Goal: Task Accomplishment & Management: Manage account settings

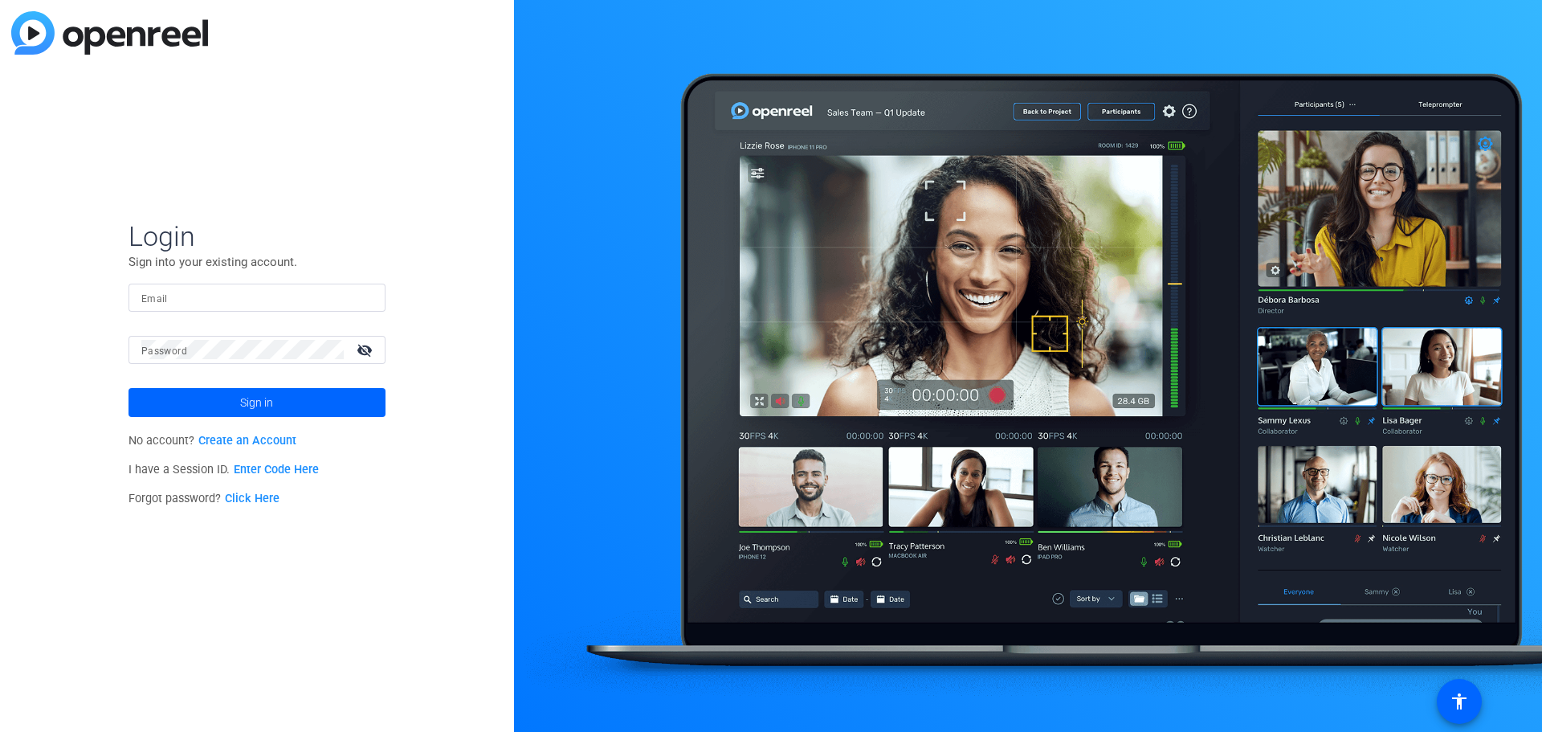
click at [258, 496] on link "Click Here" at bounding box center [252, 498] width 55 height 14
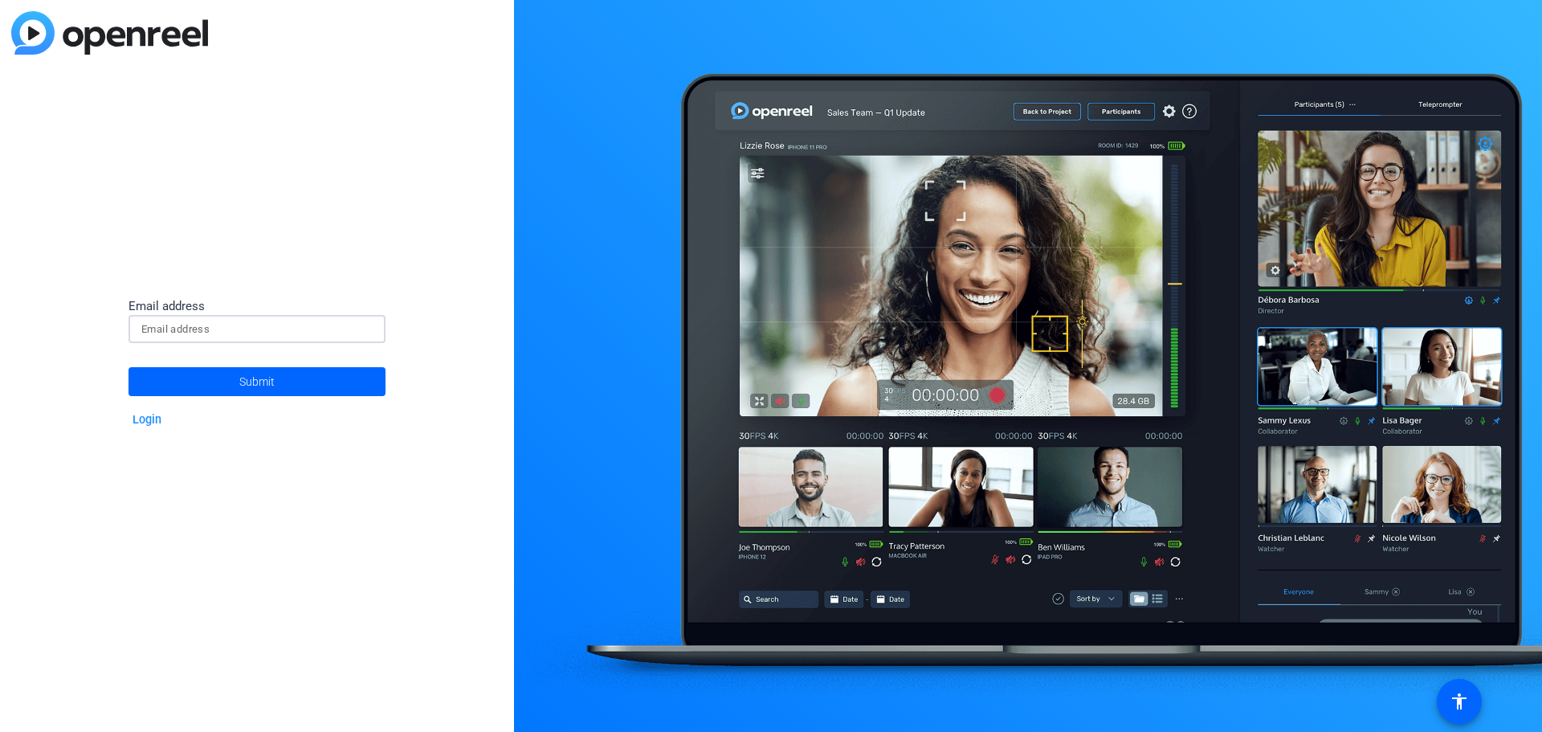
click at [222, 322] on input at bounding box center [256, 329] width 231 height 19
type input "[PERSON_NAME][EMAIL_ADDRESS][PERSON_NAME][PERSON_NAME][DOMAIN_NAME]"
click at [210, 384] on span at bounding box center [256, 381] width 257 height 39
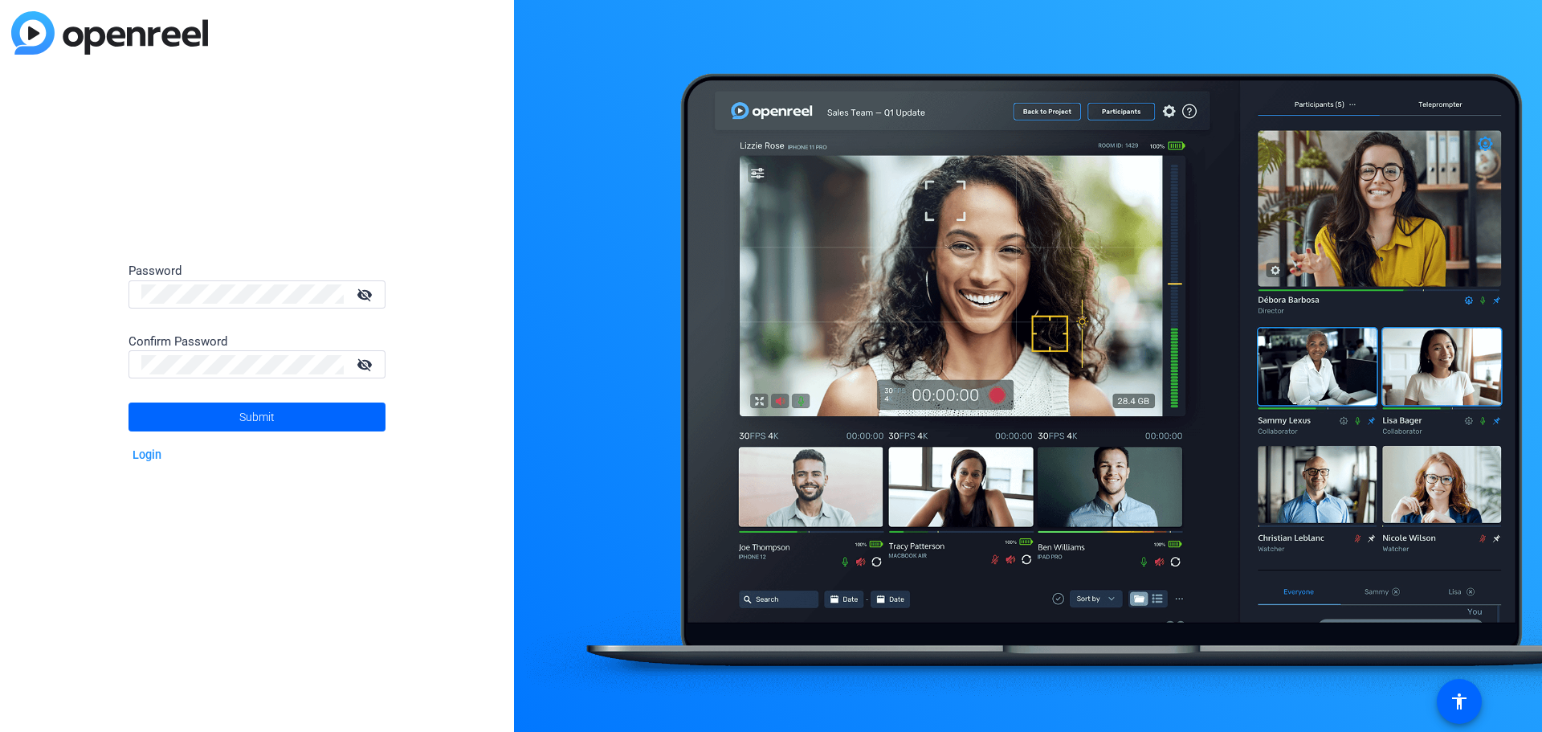
click at [370, 296] on mat-icon "visibility_off" at bounding box center [366, 294] width 39 height 23
click at [368, 366] on mat-icon "visibility_off" at bounding box center [366, 364] width 39 height 23
click at [251, 418] on span "Submit" at bounding box center [256, 417] width 35 height 40
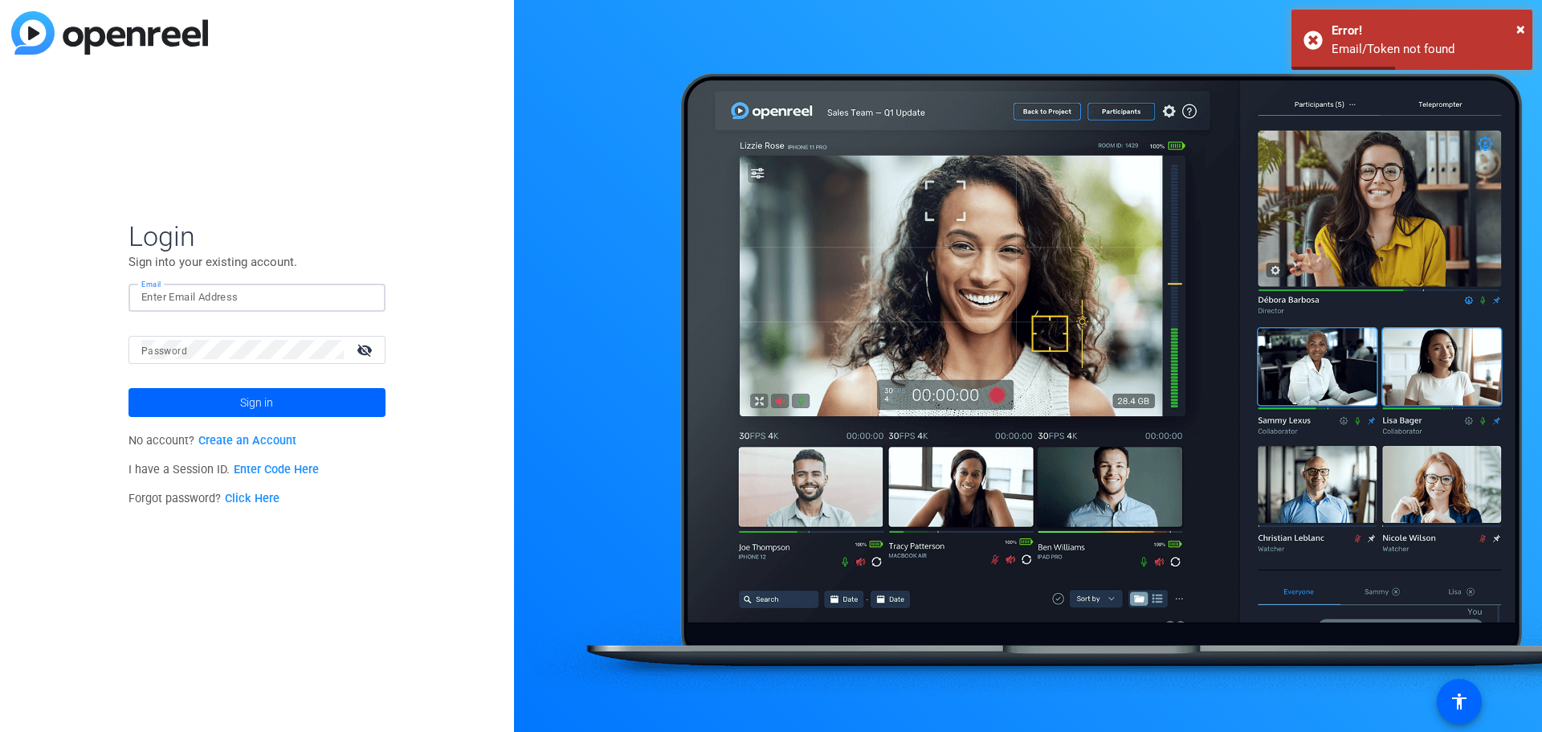
click at [260, 290] on input "Email" at bounding box center [256, 296] width 231 height 19
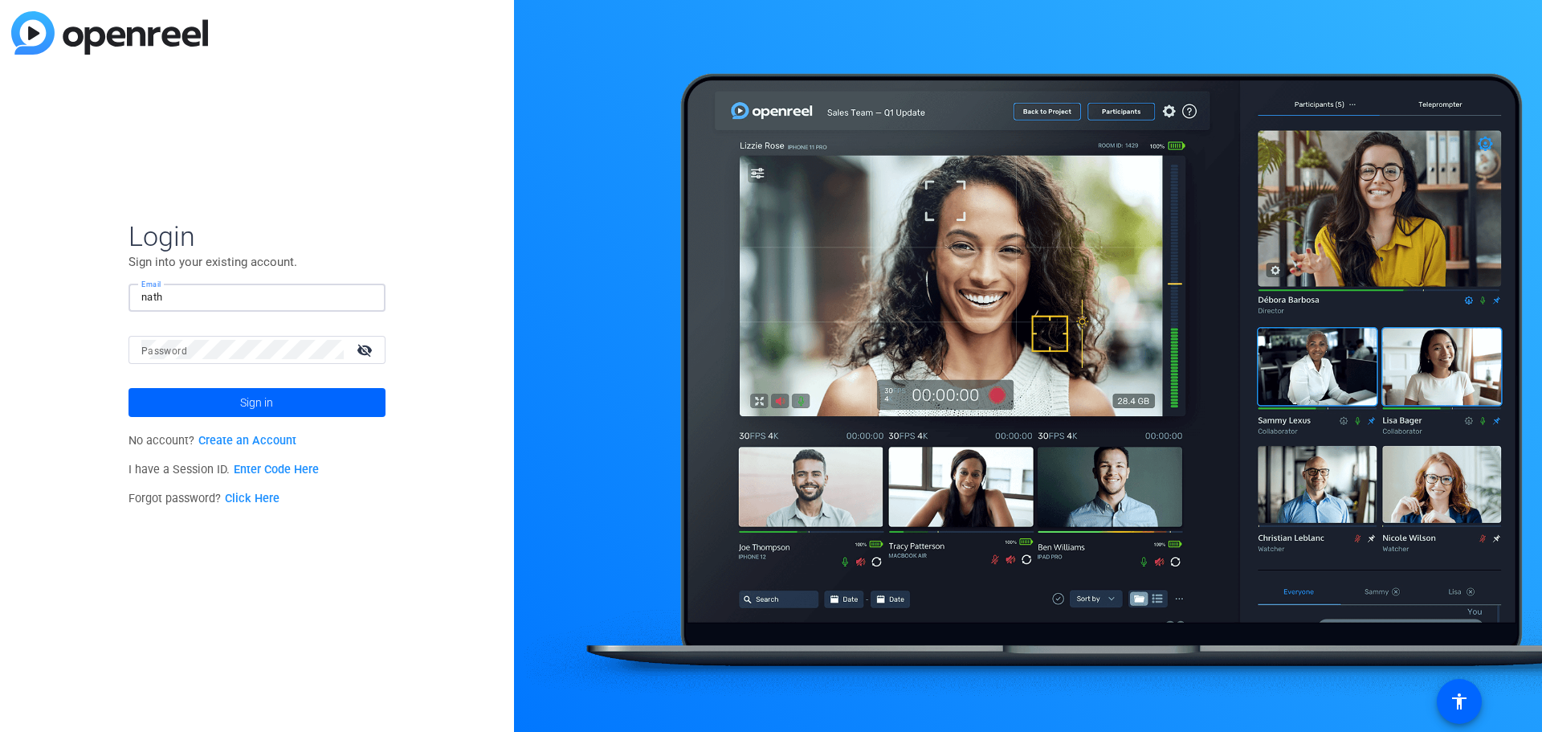
type input "[PERSON_NAME][EMAIL_ADDRESS][PERSON_NAME][PERSON_NAME][DOMAIN_NAME]"
click at [182, 350] on mat-label "Password" at bounding box center [164, 350] width 46 height 11
click at [128, 388] on button "Sign in" at bounding box center [256, 402] width 257 height 29
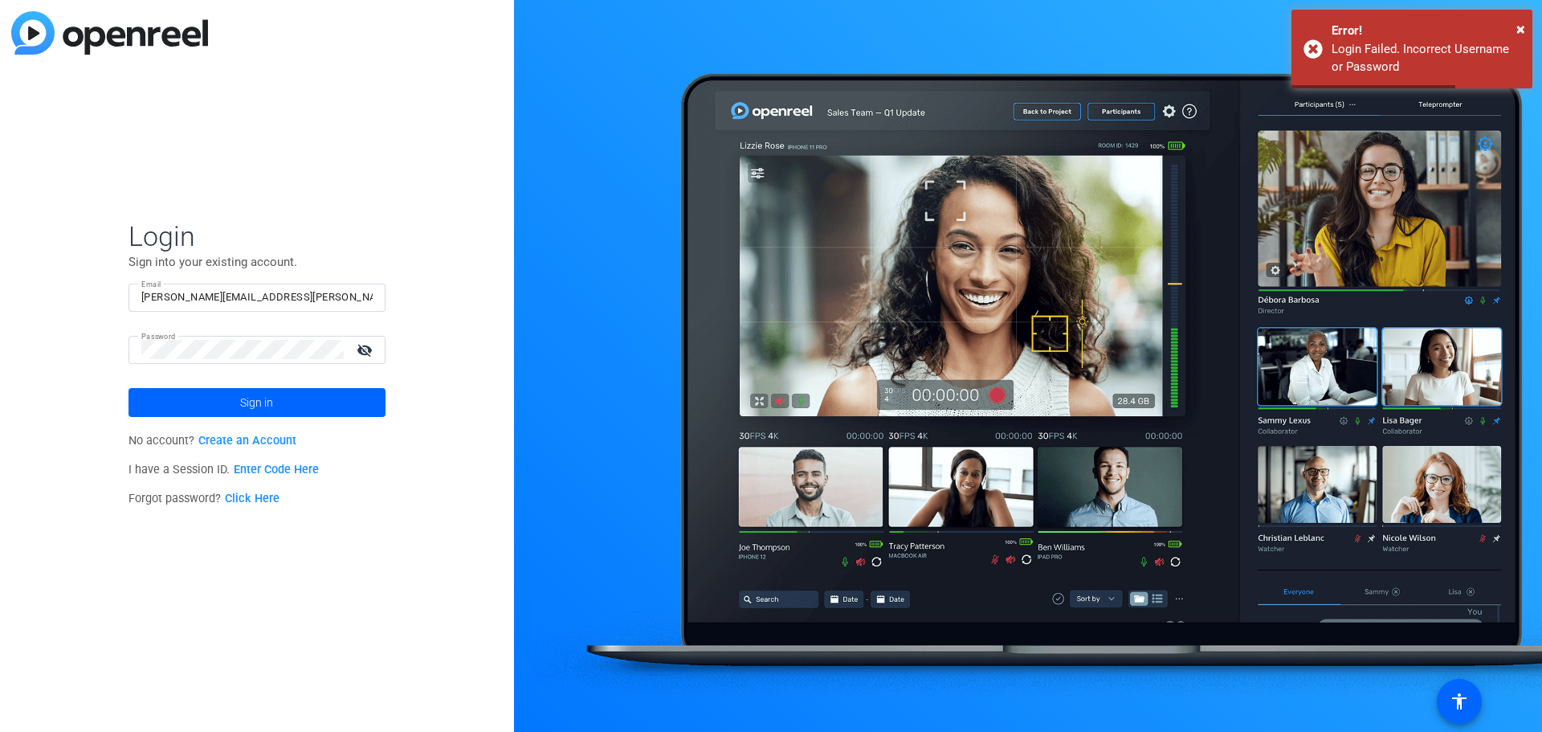
click at [357, 345] on mat-icon "visibility_off" at bounding box center [366, 349] width 39 height 23
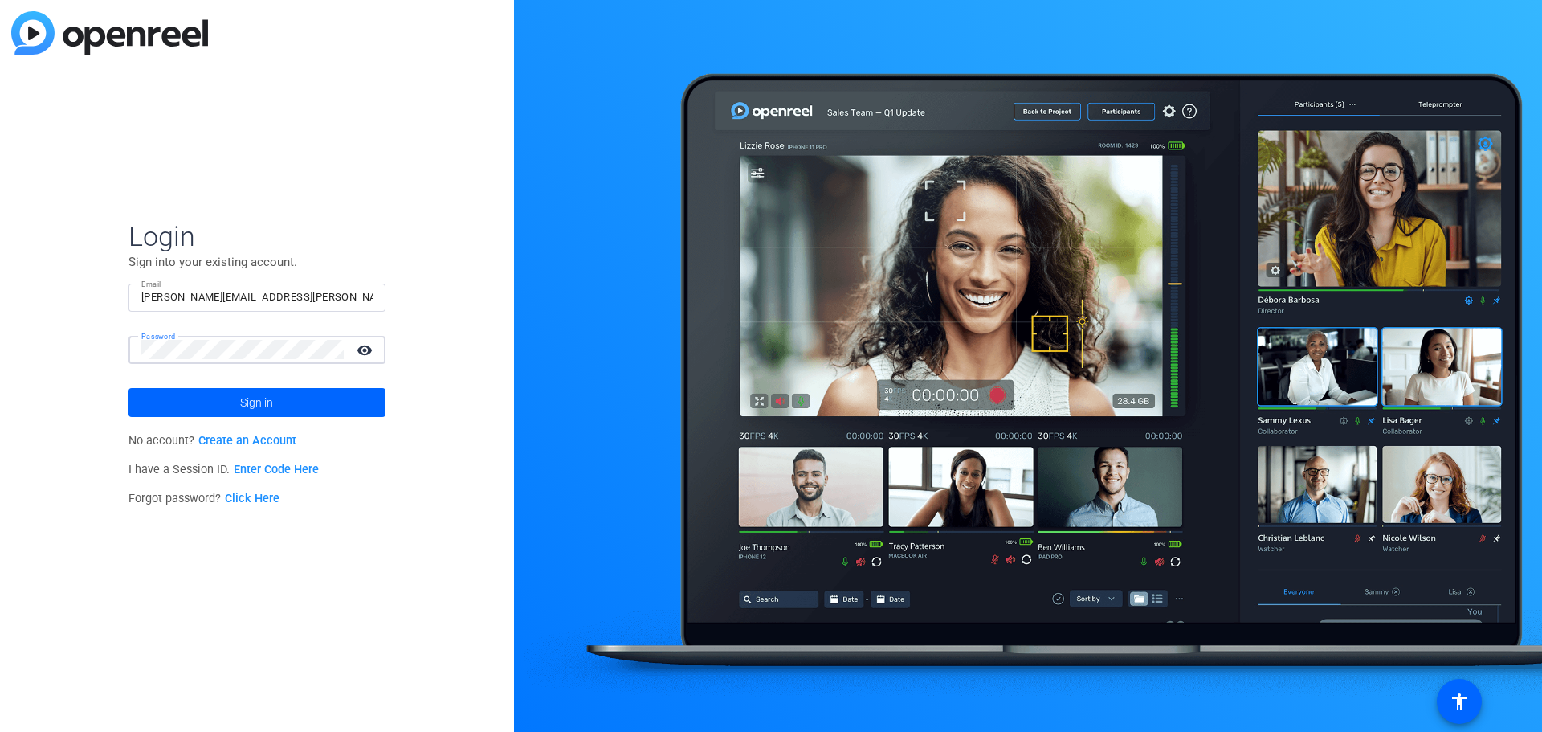
click at [128, 388] on button "Sign in" at bounding box center [256, 402] width 257 height 29
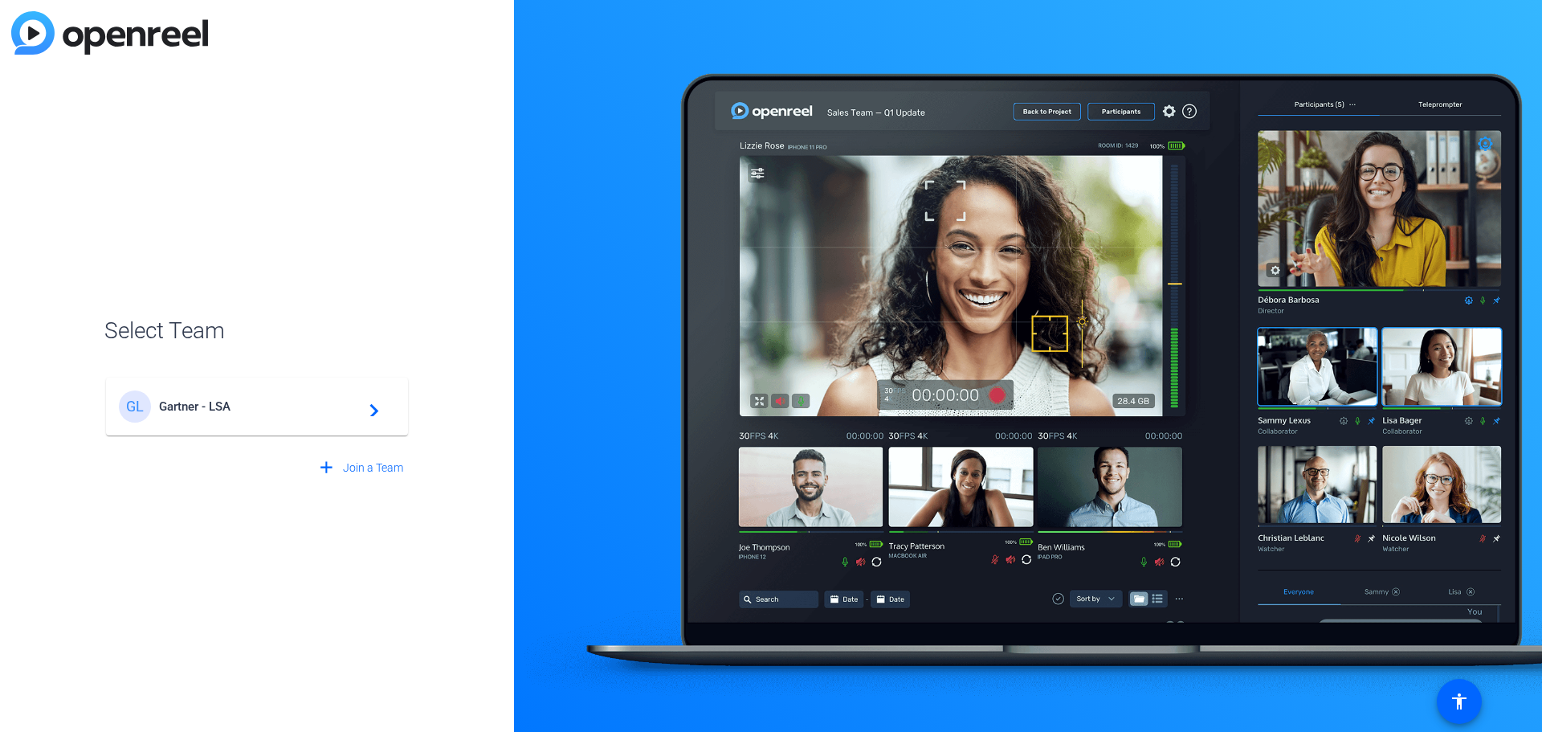
click at [219, 413] on span "Gartner - LSA" at bounding box center [259, 406] width 201 height 14
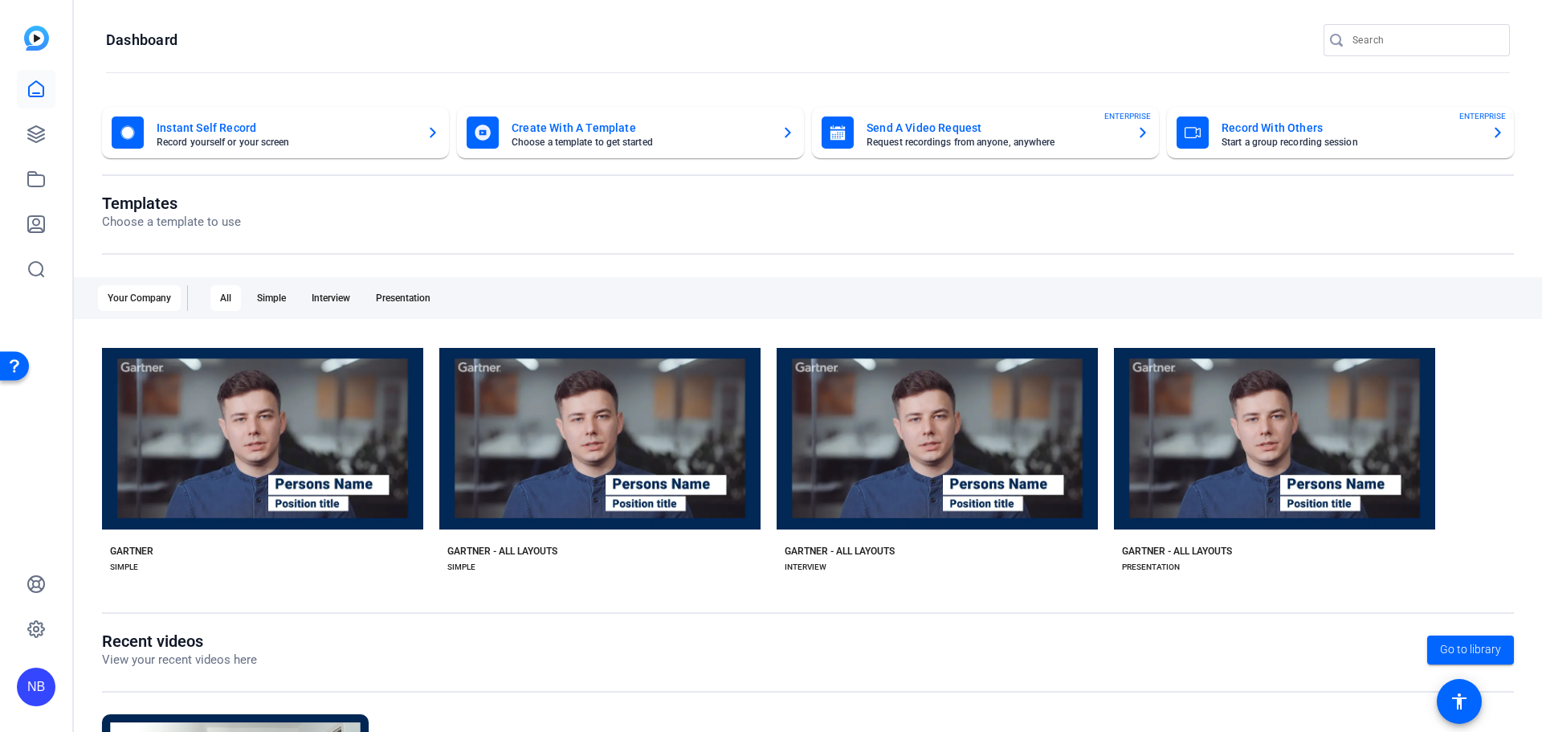
click at [29, 673] on div "NB" at bounding box center [36, 686] width 39 height 39
click at [83, 672] on div "[PERSON_NAME]" at bounding box center [119, 665] width 92 height 16
click at [30, 689] on div "NB" at bounding box center [36, 686] width 39 height 39
click at [36, 422] on div at bounding box center [771, 366] width 1542 height 732
click at [40, 687] on div "NB" at bounding box center [36, 686] width 39 height 39
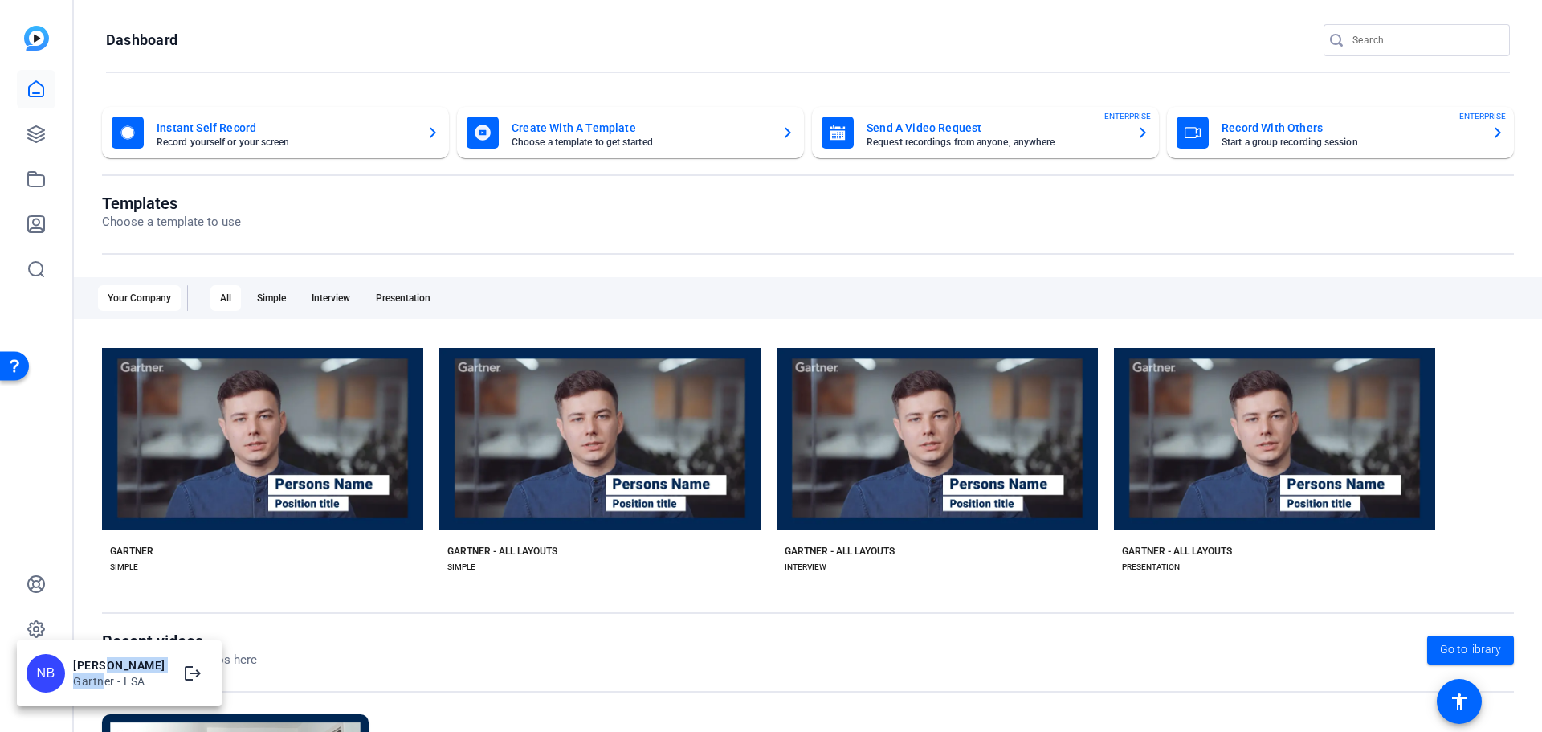
drag, startPoint x: 101, startPoint y: 681, endPoint x: 102, endPoint y: 659, distance: 21.7
click at [102, 659] on div "[PERSON_NAME] [PERSON_NAME] - LSA" at bounding box center [119, 673] width 92 height 39
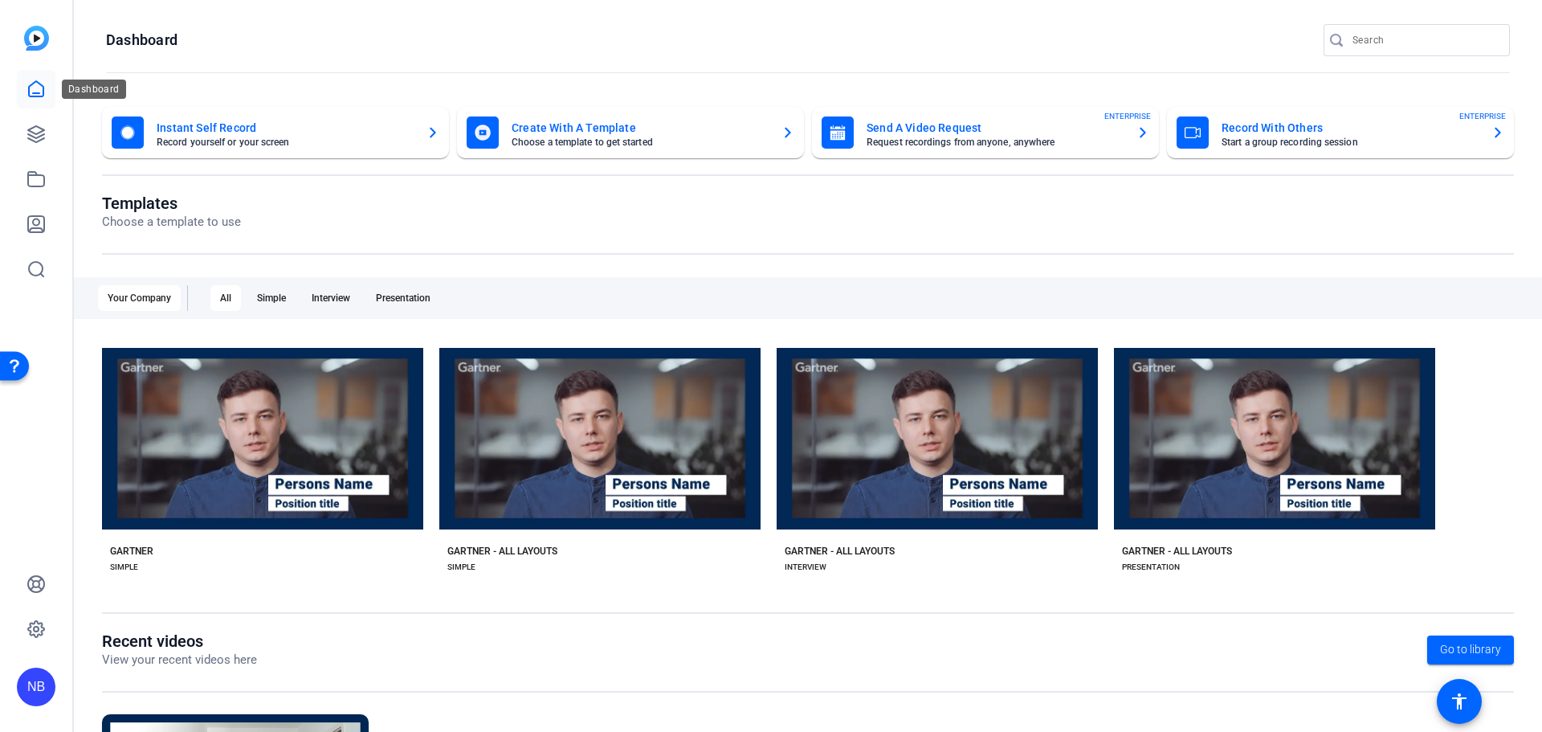
click at [34, 89] on icon at bounding box center [36, 89] width 19 height 19
click at [31, 184] on icon at bounding box center [36, 178] width 19 height 19
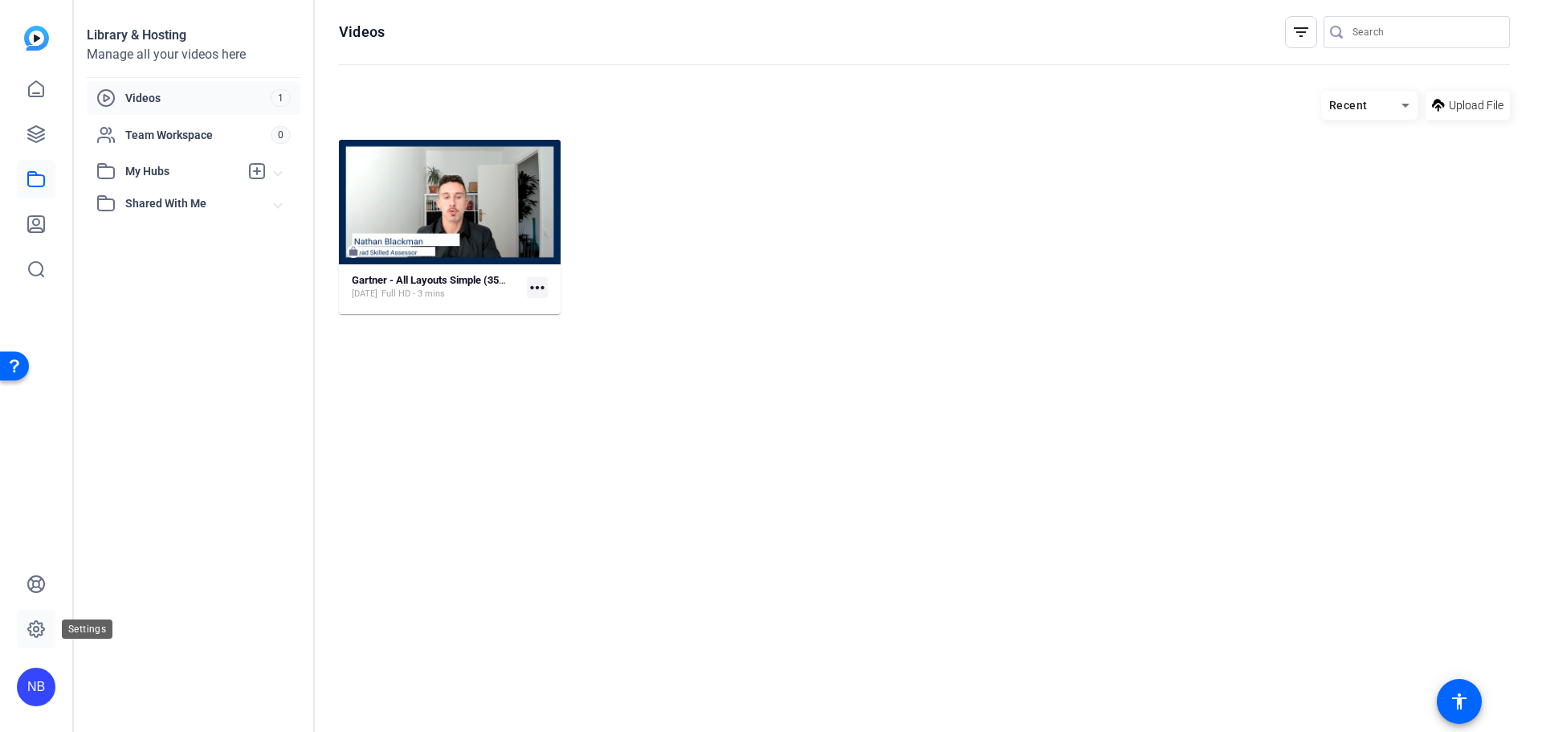
click at [31, 624] on icon at bounding box center [36, 629] width 16 height 16
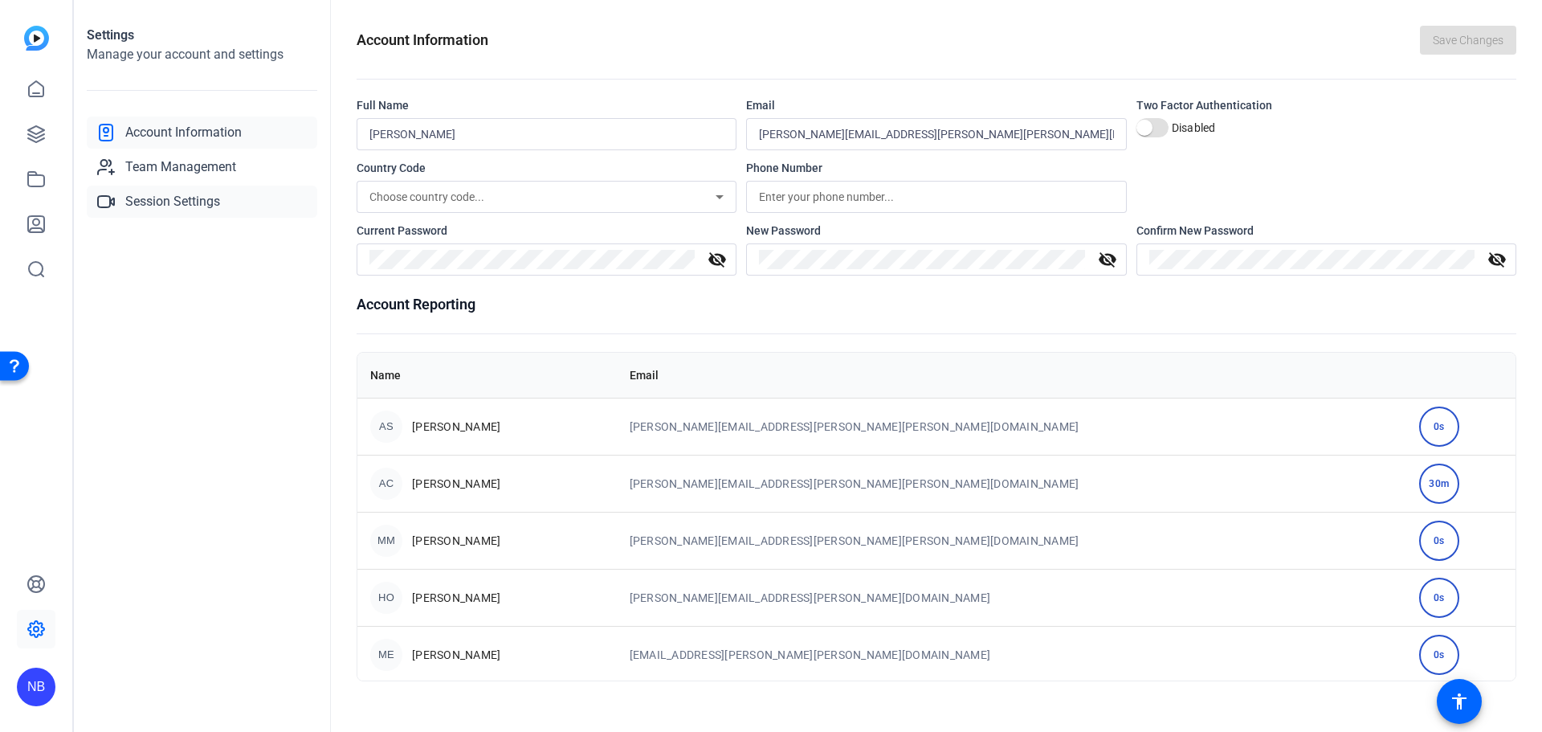
click at [200, 208] on span "Session Settings" at bounding box center [172, 201] width 95 height 19
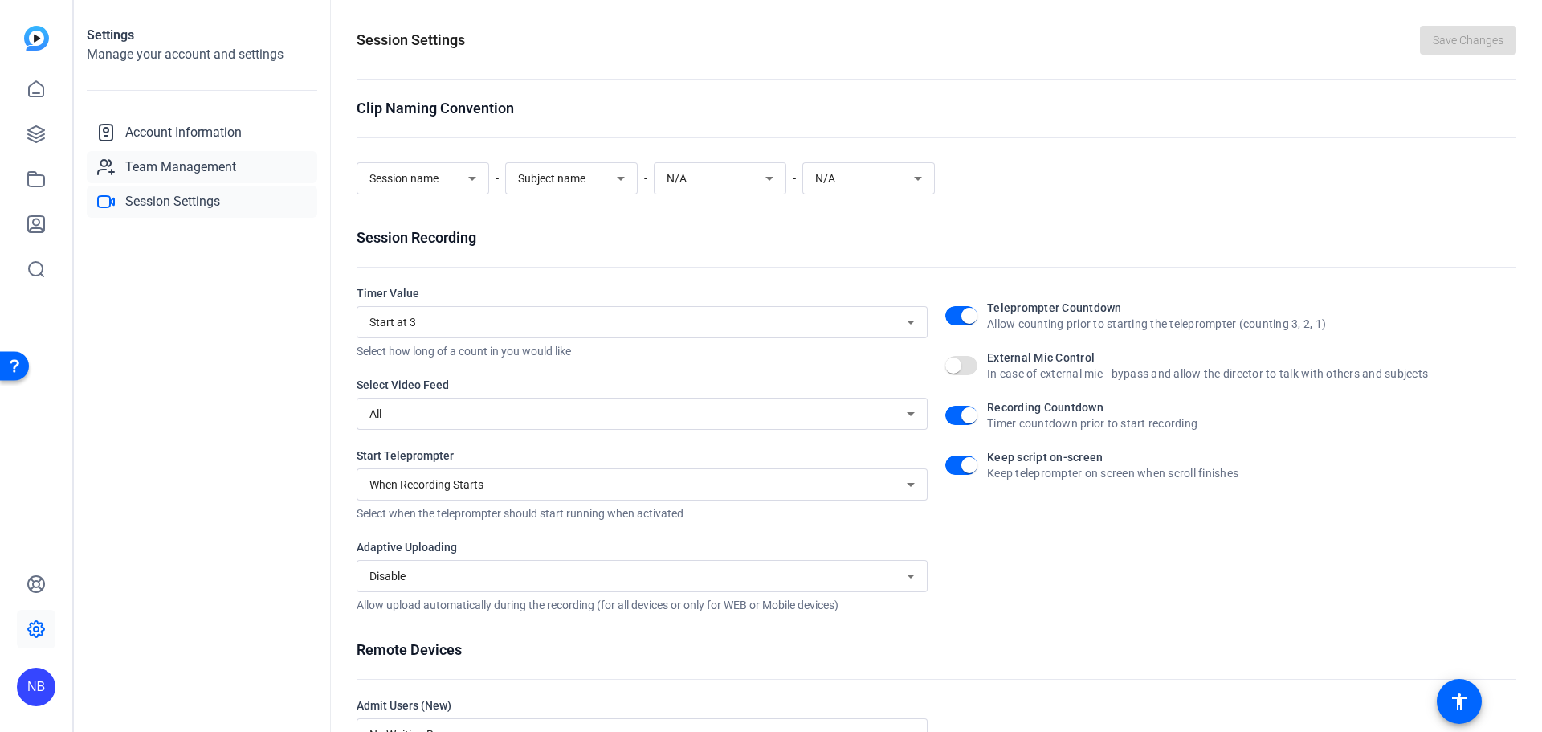
click at [205, 162] on span "Team Management" at bounding box center [180, 166] width 111 height 19
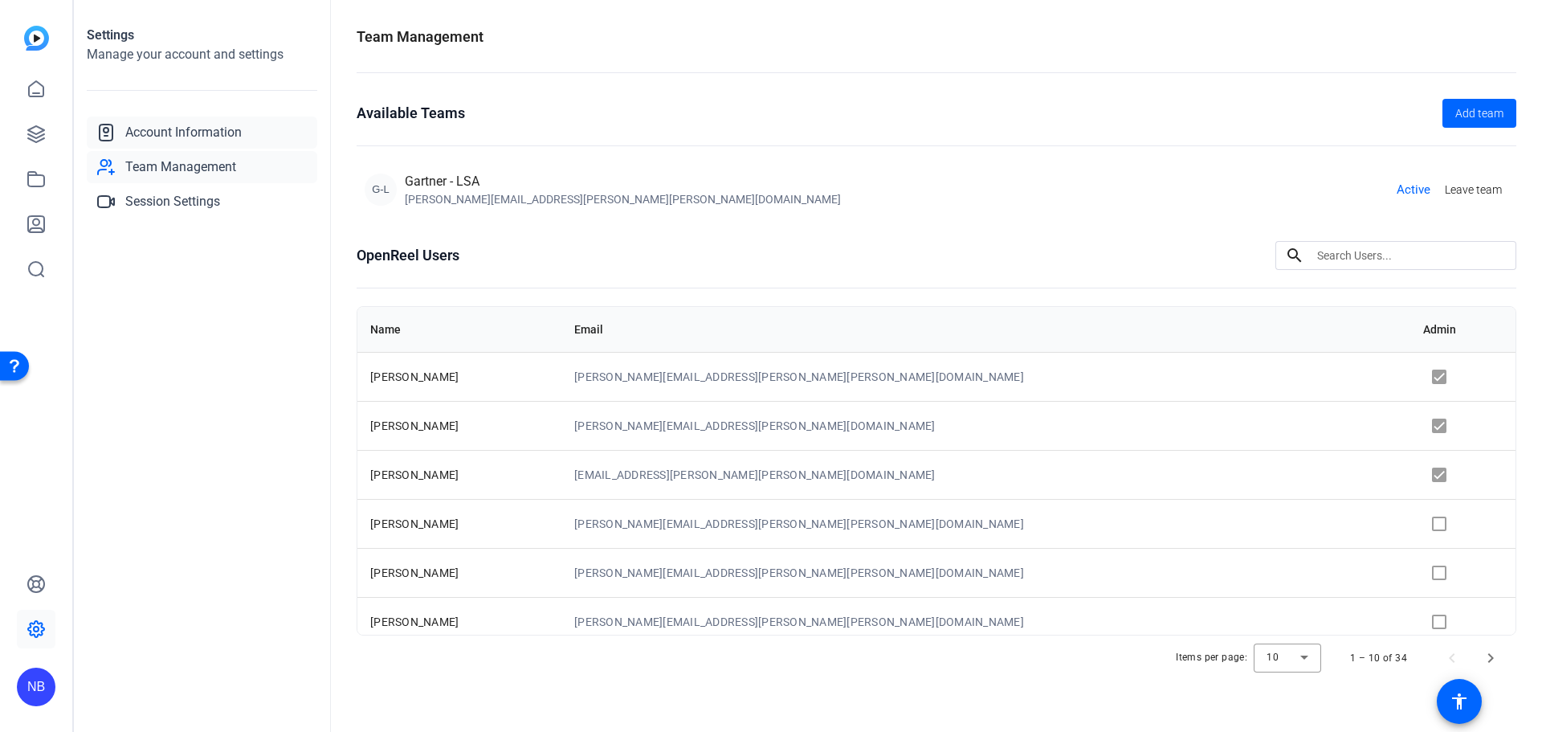
click at [186, 137] on span "Account Information" at bounding box center [183, 132] width 116 height 19
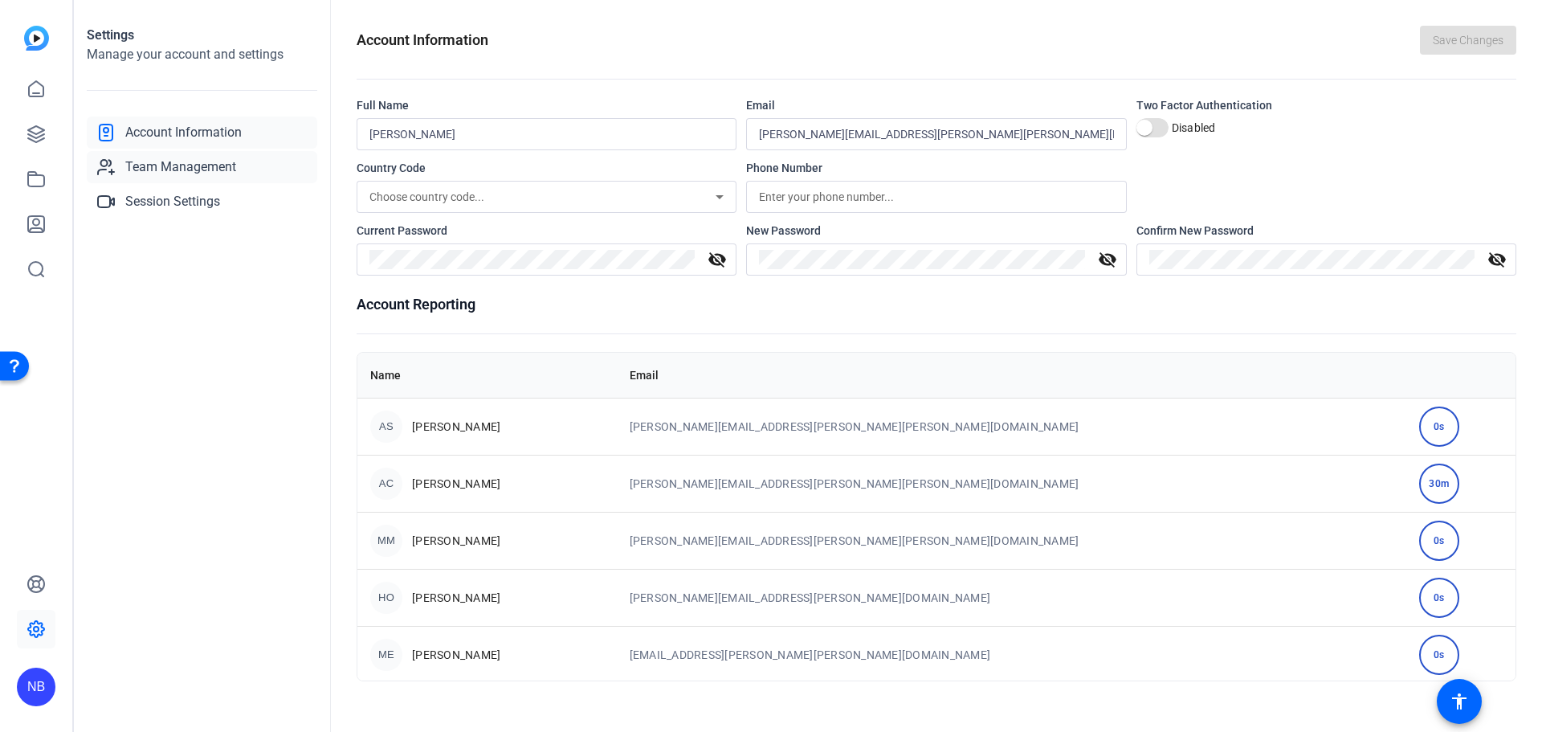
click at [198, 162] on span "Team Management" at bounding box center [180, 166] width 111 height 19
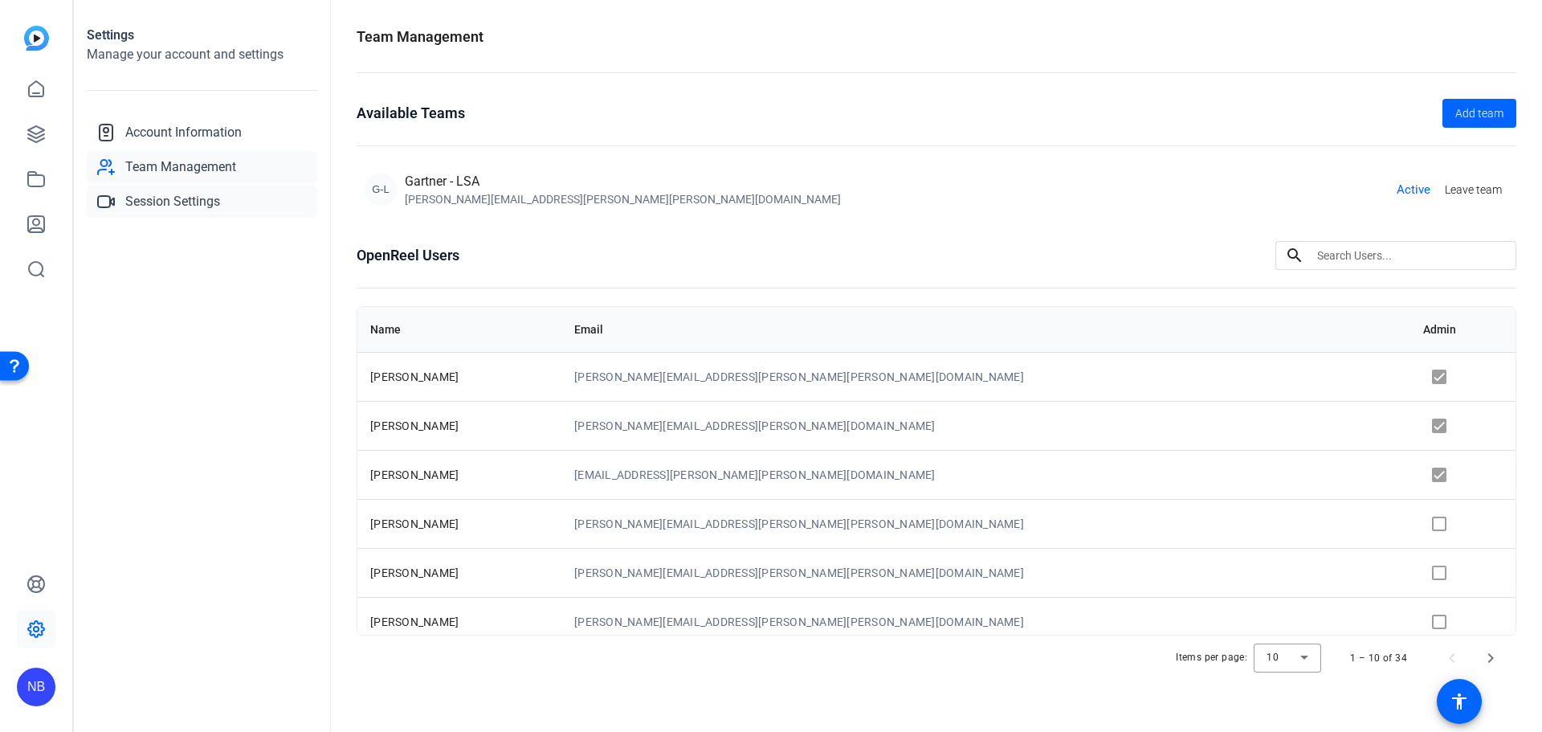
click at [186, 197] on span "Session Settings" at bounding box center [172, 201] width 95 height 19
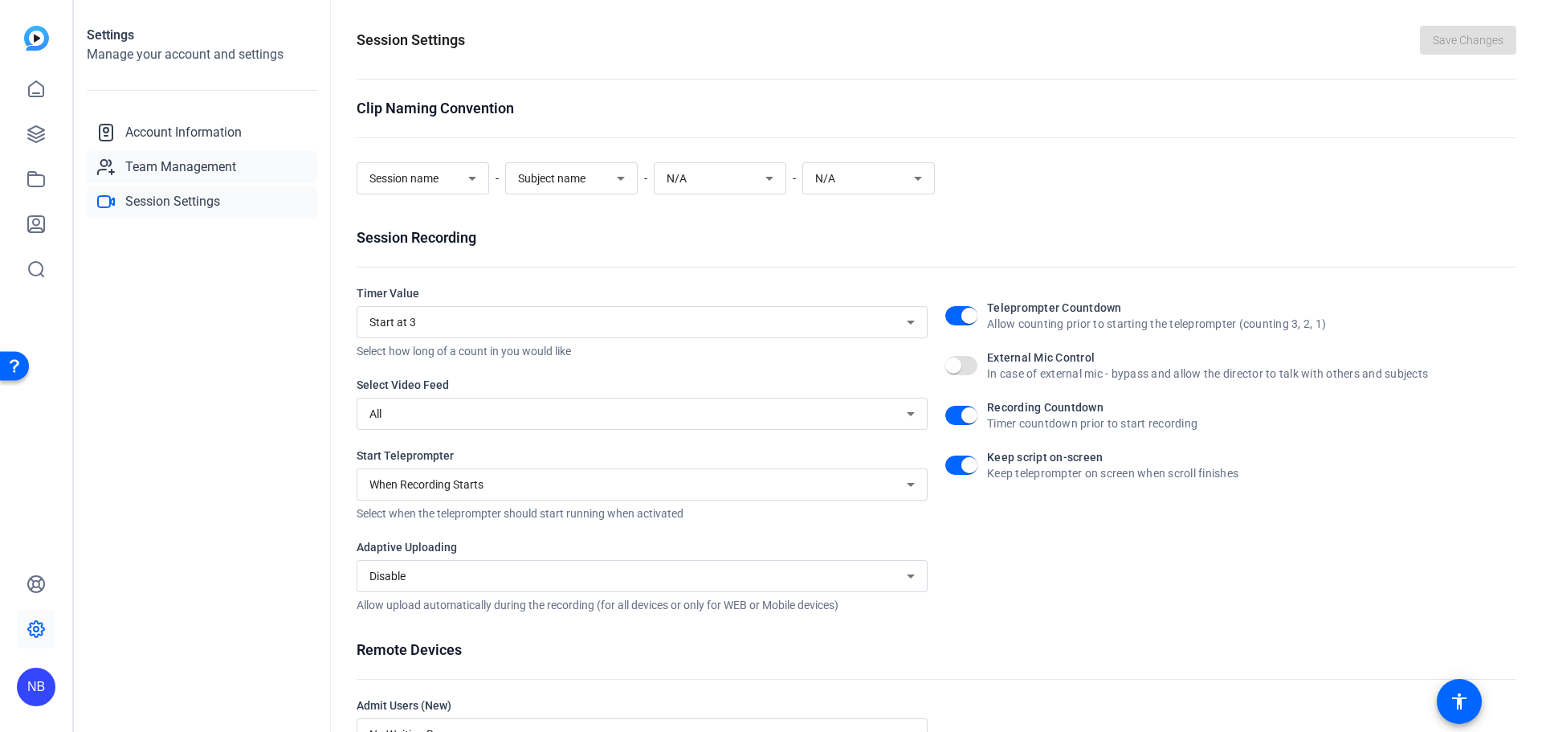
click at [217, 159] on span "Team Management" at bounding box center [180, 166] width 111 height 19
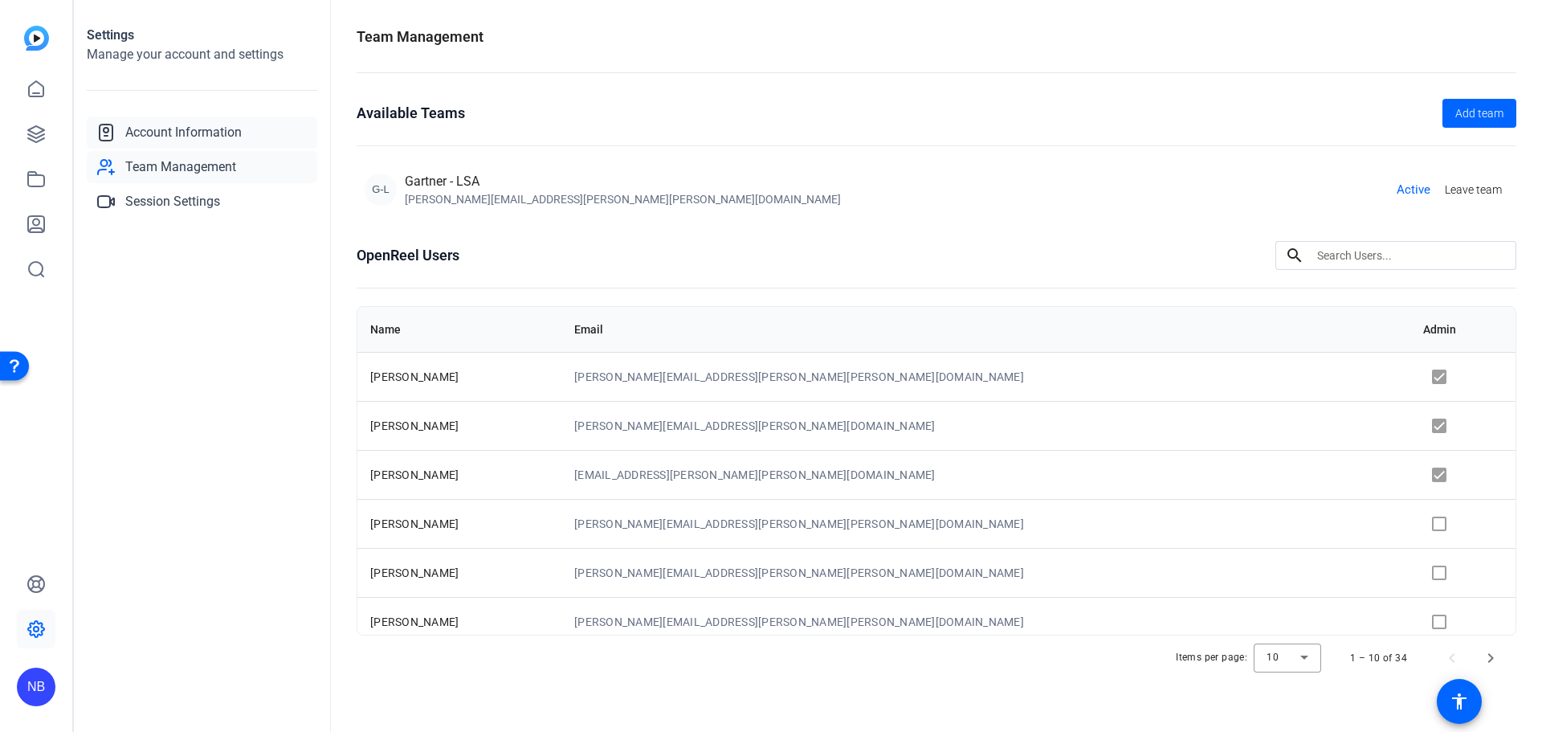
click at [217, 127] on span "Account Information" at bounding box center [183, 132] width 116 height 19
